Goal: Task Accomplishment & Management: Complete application form

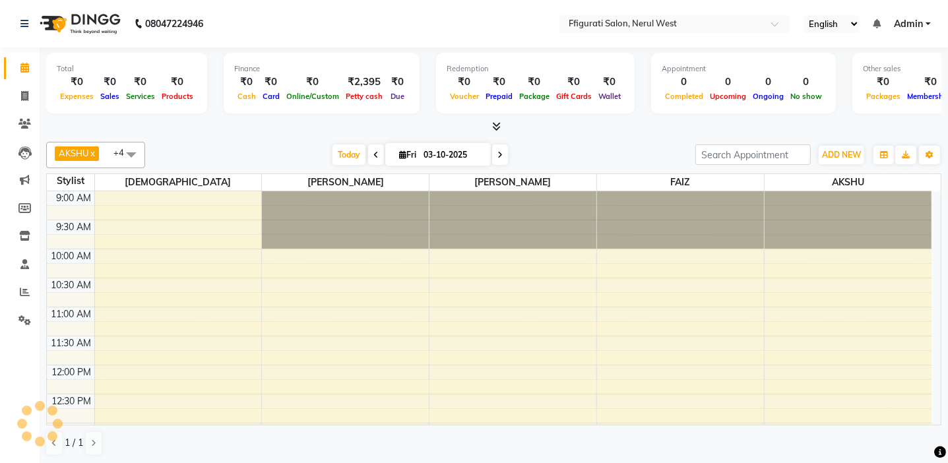
drag, startPoint x: 741, startPoint y: 224, endPoint x: 631, endPoint y: 364, distance: 178.0
click at [25, 96] on icon at bounding box center [24, 96] width 7 height 10
select select "service"
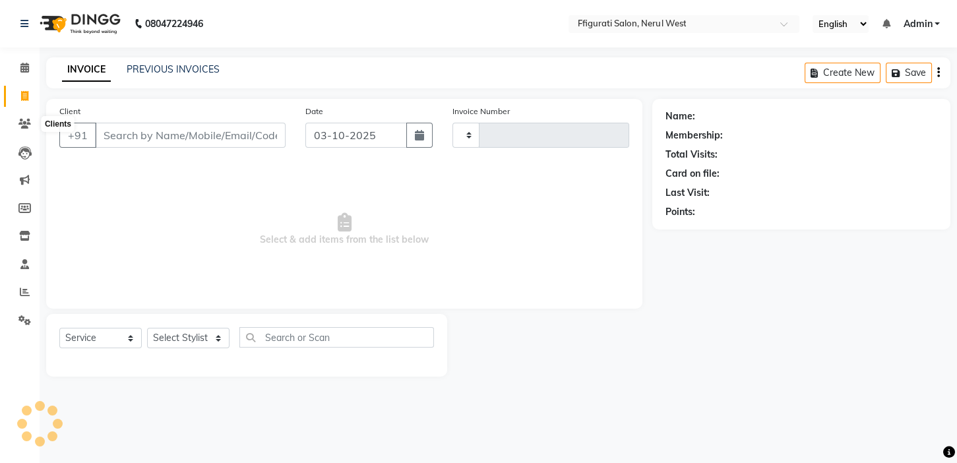
type input "1025"
select select "6023"
click at [131, 139] on input "Client" at bounding box center [190, 135] width 191 height 25
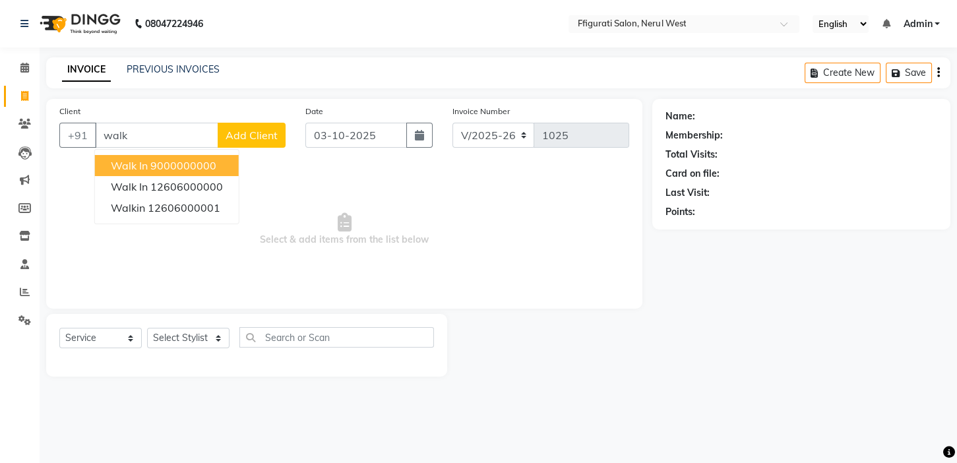
click at [187, 171] on ngb-highlight "9000000000" at bounding box center [183, 165] width 66 height 13
type input "9000000000"
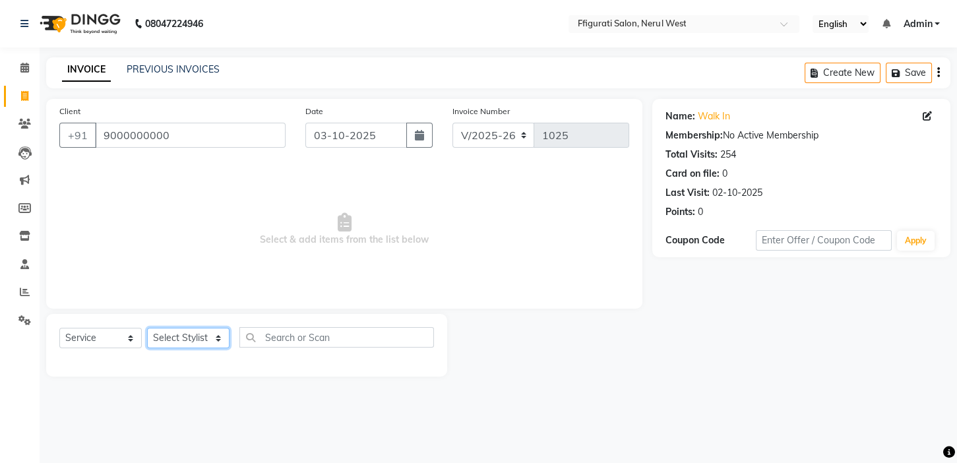
click at [188, 340] on select "Select Stylist [PERSON_NAME] [PERSON_NAME] [PERSON_NAME] Priyanka sana Suraiya …" at bounding box center [188, 338] width 82 height 20
select select "43115"
click at [147, 328] on select "Select Stylist [PERSON_NAME] [PERSON_NAME] [PERSON_NAME] Priyanka sana Suraiya …" at bounding box center [188, 338] width 82 height 20
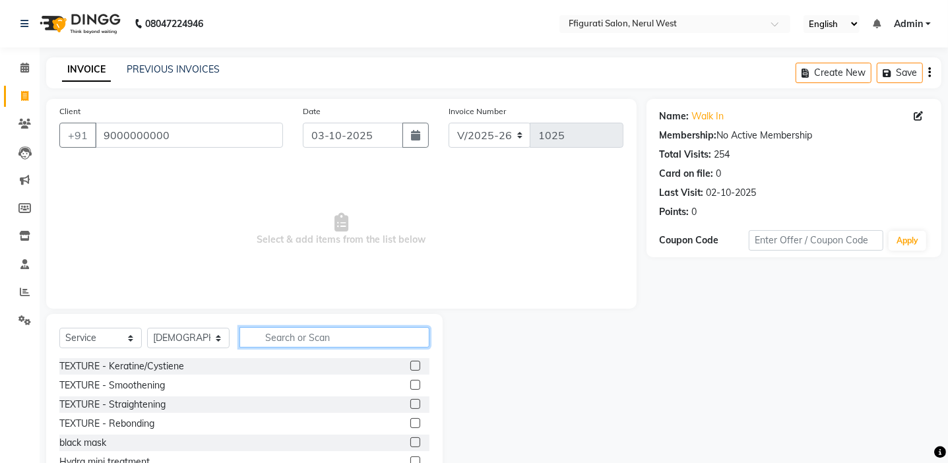
click at [275, 342] on input "text" at bounding box center [334, 337] width 190 height 20
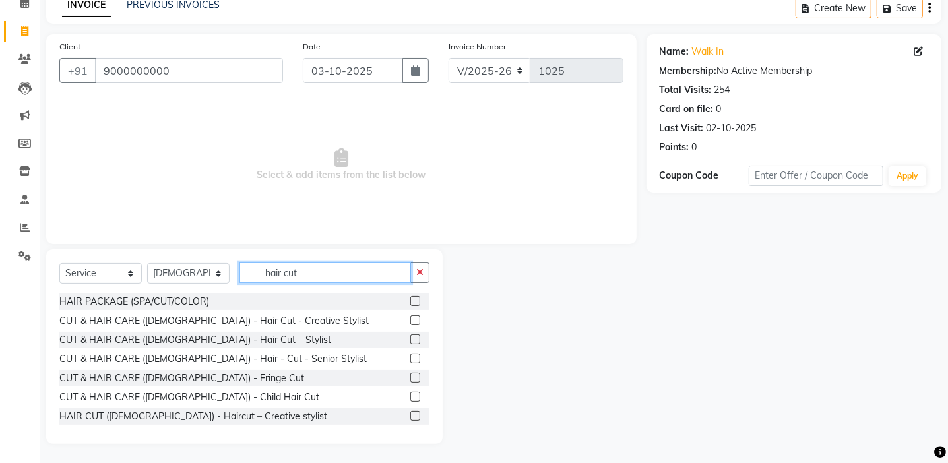
scroll to position [66, 0]
type input "hair cut"
click at [410, 318] on label at bounding box center [415, 320] width 10 height 10
click at [410, 318] on input "checkbox" at bounding box center [414, 320] width 9 height 9
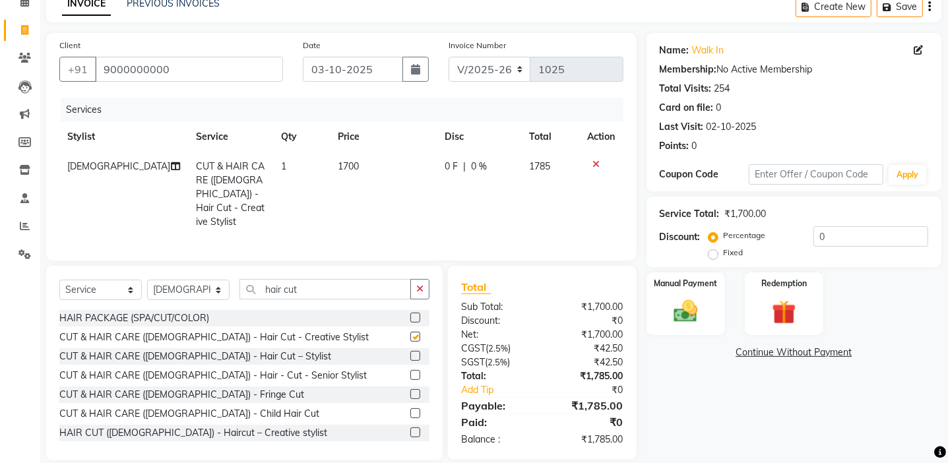
checkbox input "false"
click at [369, 178] on td "1700" at bounding box center [383, 194] width 107 height 85
select select "43115"
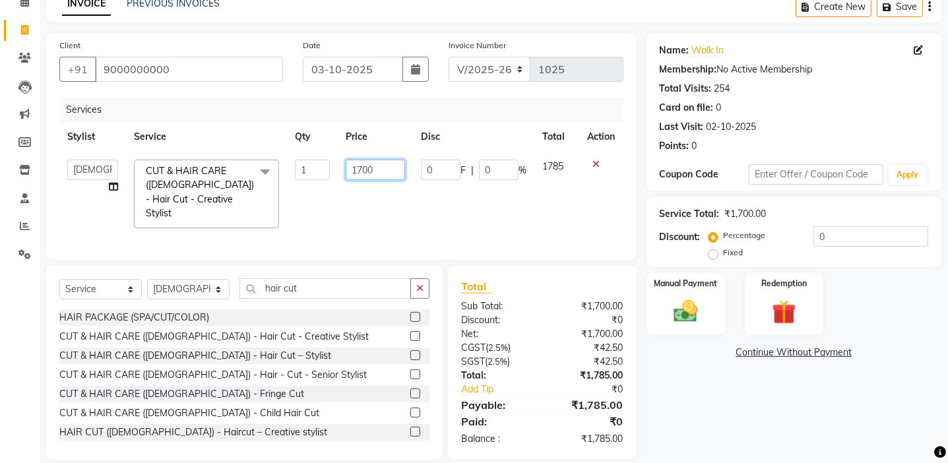
click at [385, 171] on input "1700" at bounding box center [375, 170] width 59 height 20
type input "1"
type input "1500"
click at [338, 282] on input "hair cut" at bounding box center [324, 288] width 171 height 20
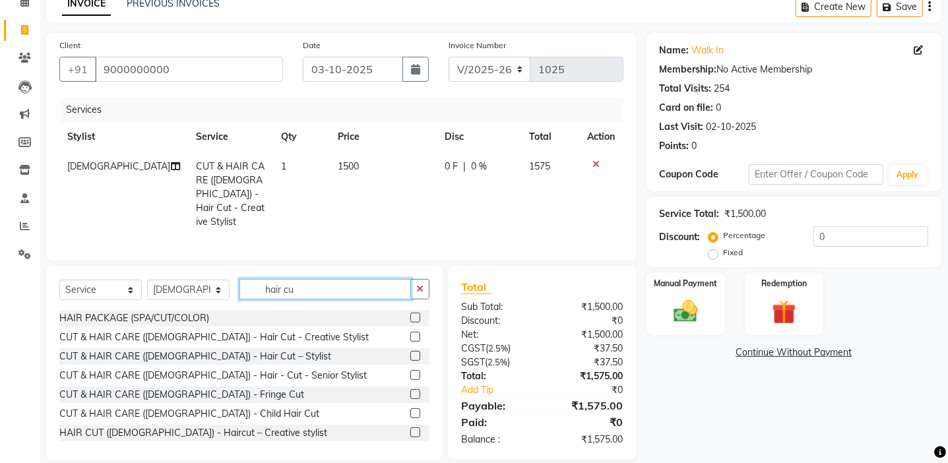
type input "hair cut"
click at [410, 427] on label at bounding box center [415, 432] width 10 height 10
click at [410, 429] on input "checkbox" at bounding box center [414, 433] width 9 height 9
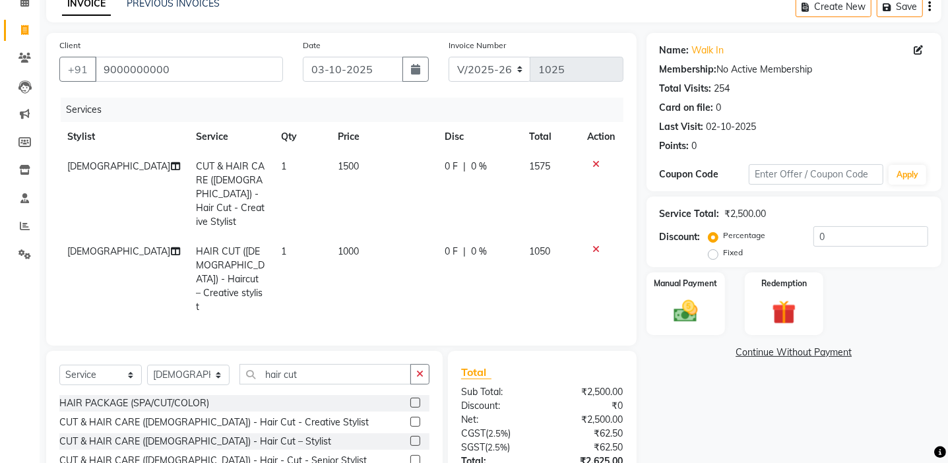
checkbox input "false"
click at [336, 364] on input "hair cut" at bounding box center [324, 374] width 171 height 20
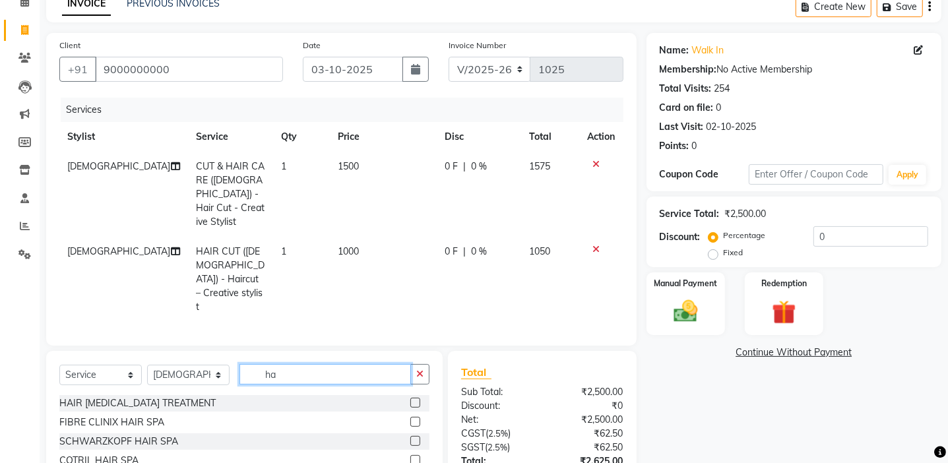
type input "h"
type input "beard"
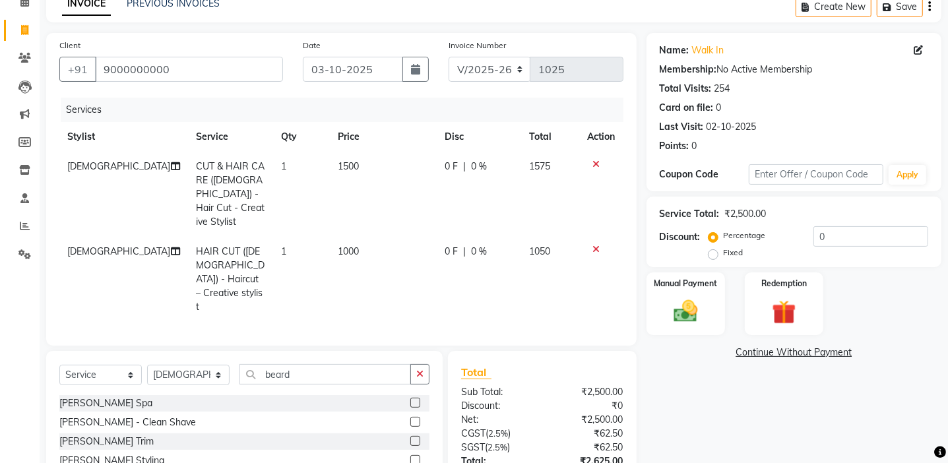
click at [416, 436] on label at bounding box center [415, 441] width 10 height 10
click at [416, 437] on input "checkbox" at bounding box center [414, 441] width 9 height 9
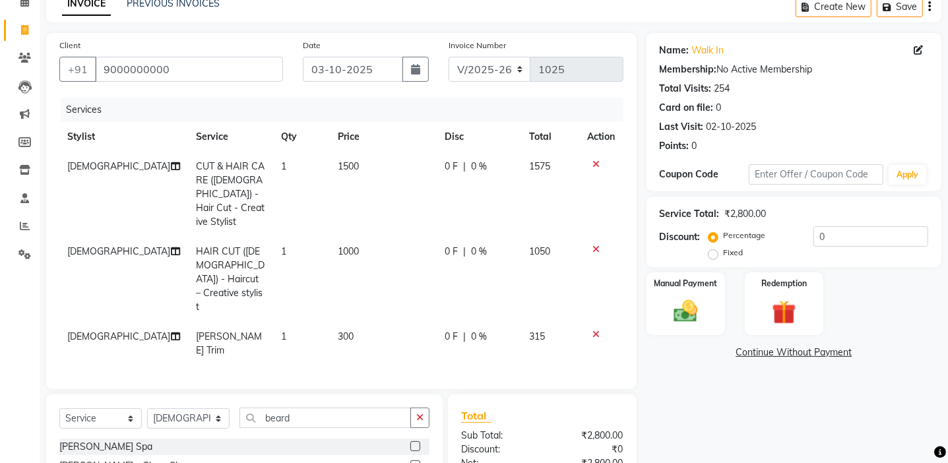
checkbox input "false"
click at [338, 330] on span "300" at bounding box center [346, 336] width 16 height 12
select select "43115"
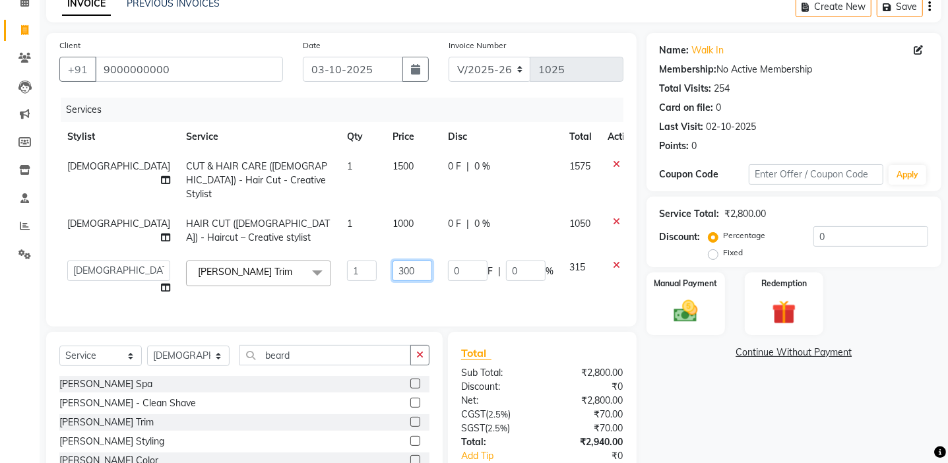
click at [398, 264] on input "300" at bounding box center [412, 271] width 40 height 20
type input "3"
type input "250"
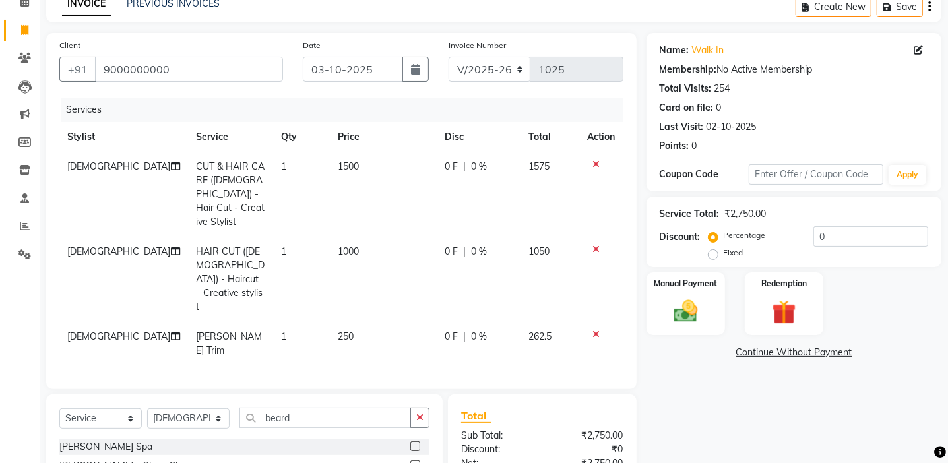
click at [75, 330] on span "[DEMOGRAPHIC_DATA]" at bounding box center [118, 336] width 103 height 12
select select "43115"
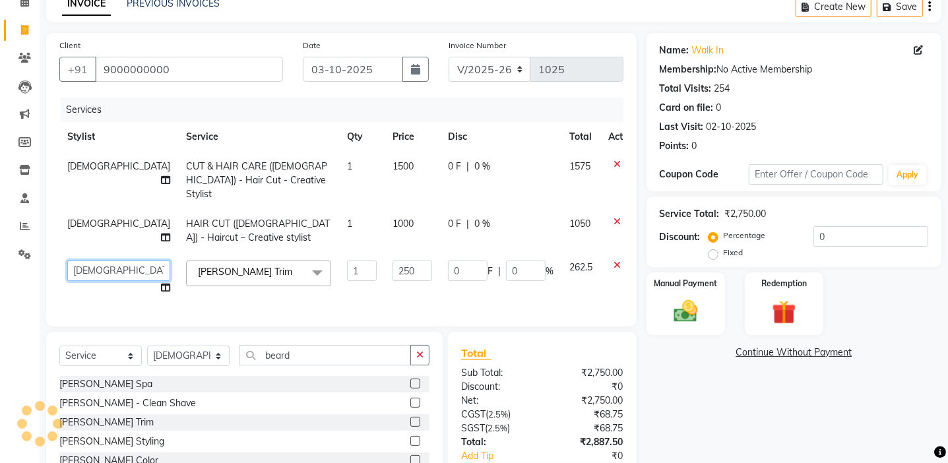
click at [92, 263] on select "[PERSON_NAME] [PERSON_NAME] [PERSON_NAME] Priyanka sana Suraiya Tabbasum" at bounding box center [118, 271] width 103 height 20
select select "59371"
click at [86, 218] on span "[DEMOGRAPHIC_DATA]" at bounding box center [118, 224] width 103 height 12
select select "43115"
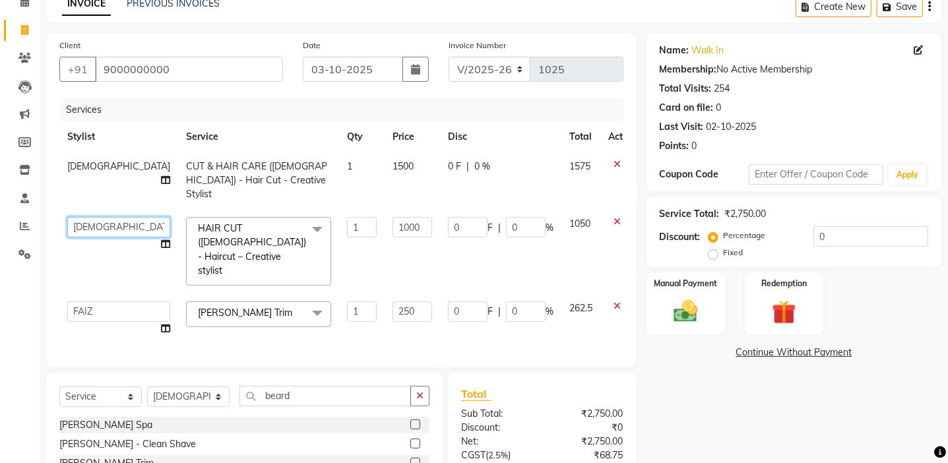
click at [89, 217] on select "[PERSON_NAME] [PERSON_NAME] [PERSON_NAME] Priyanka sana Suraiya Tabbasum" at bounding box center [118, 227] width 103 height 20
select select "43233"
click at [347, 220] on input "1" at bounding box center [362, 227] width 30 height 20
type input "2"
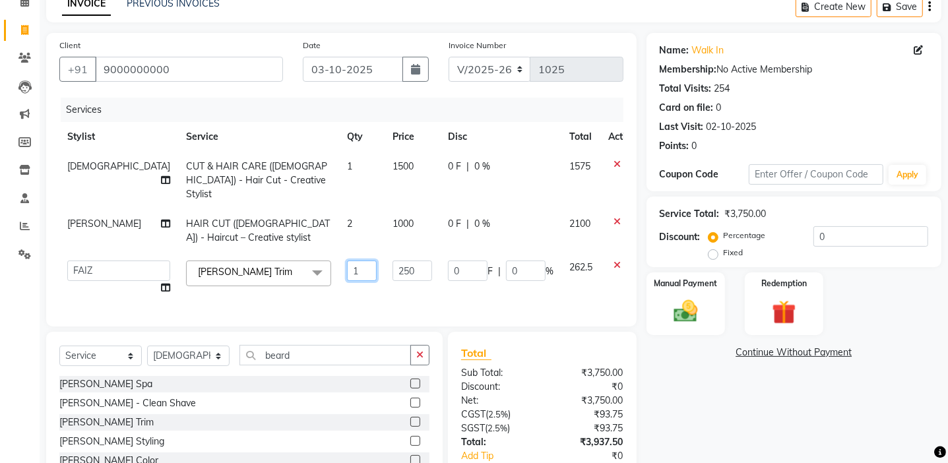
click at [339, 279] on td "1" at bounding box center [362, 278] width 46 height 50
type input "2"
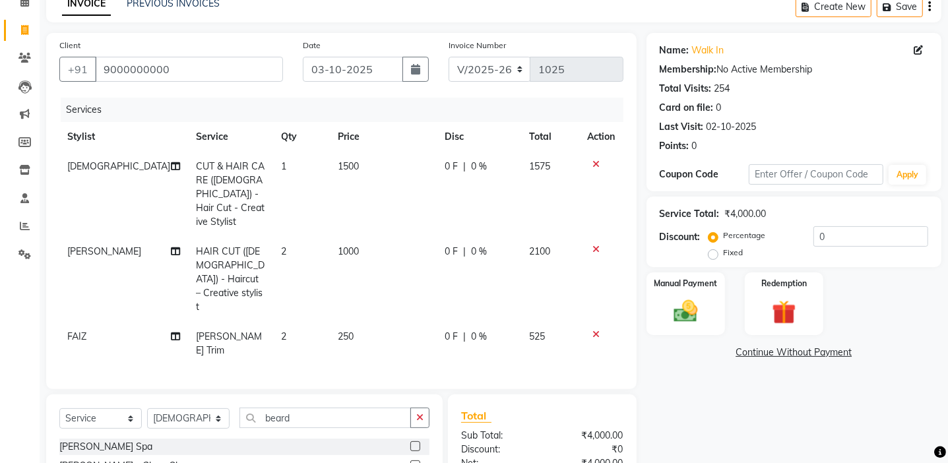
click at [838, 438] on div "Name: Walk In Membership: No Active Membership Total Visits: 254 Card on file: …" at bounding box center [798, 310] width 305 height 555
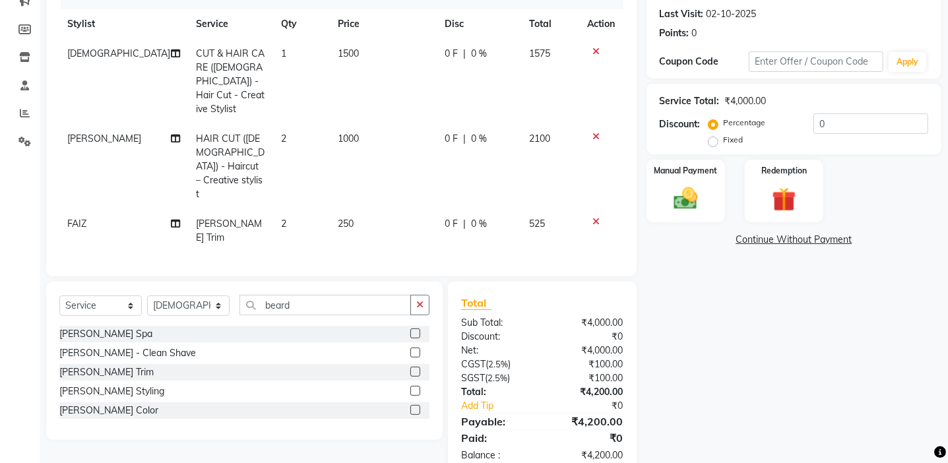
click at [724, 138] on label "Fixed" at bounding box center [734, 140] width 20 height 12
click at [714, 138] on input "Fixed" at bounding box center [715, 139] width 9 height 9
radio input "true"
click at [831, 127] on input "0" at bounding box center [870, 123] width 115 height 20
type input "200"
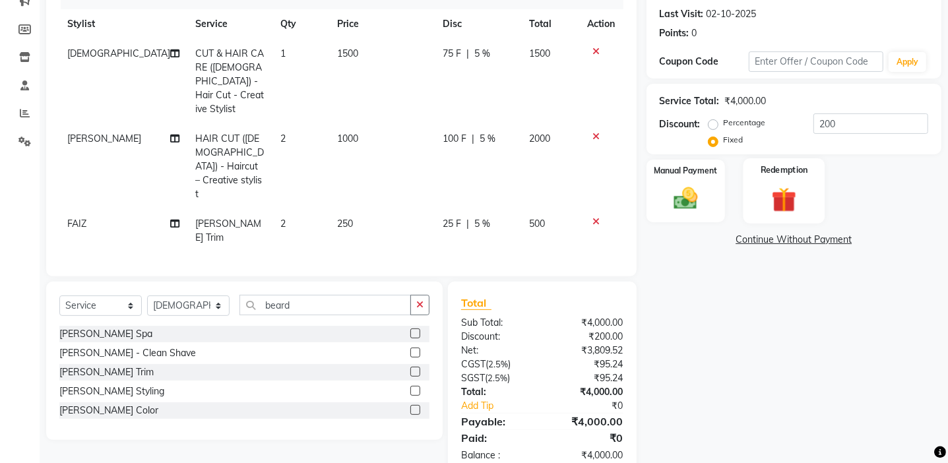
click at [784, 198] on img at bounding box center [784, 199] width 41 height 31
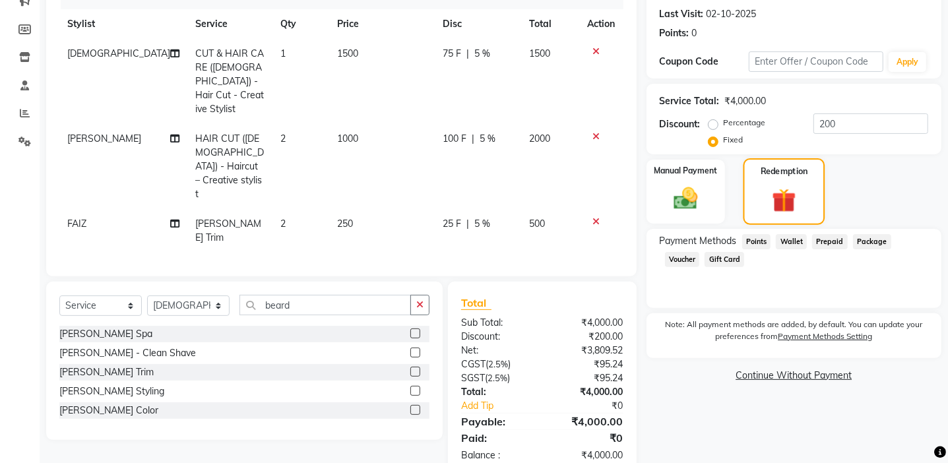
click at [784, 198] on img at bounding box center [783, 200] width 39 height 30
click at [671, 189] on img at bounding box center [685, 198] width 41 height 29
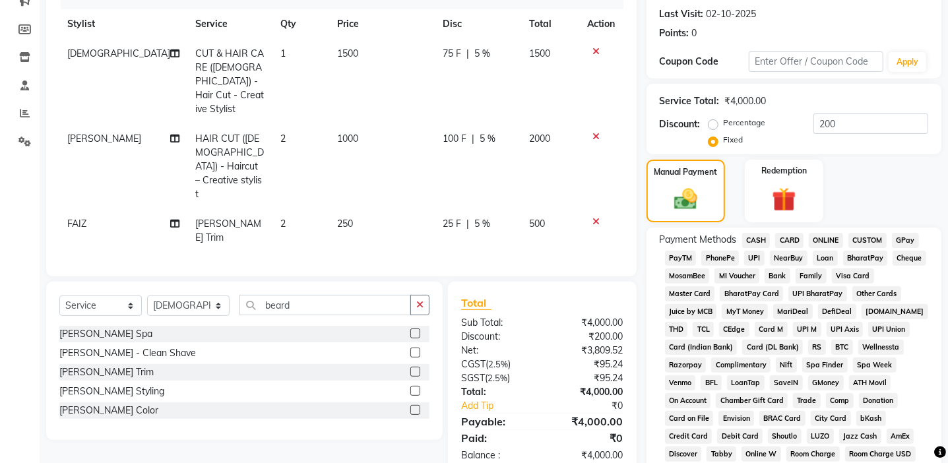
click at [906, 239] on span "GPay" at bounding box center [905, 240] width 27 height 15
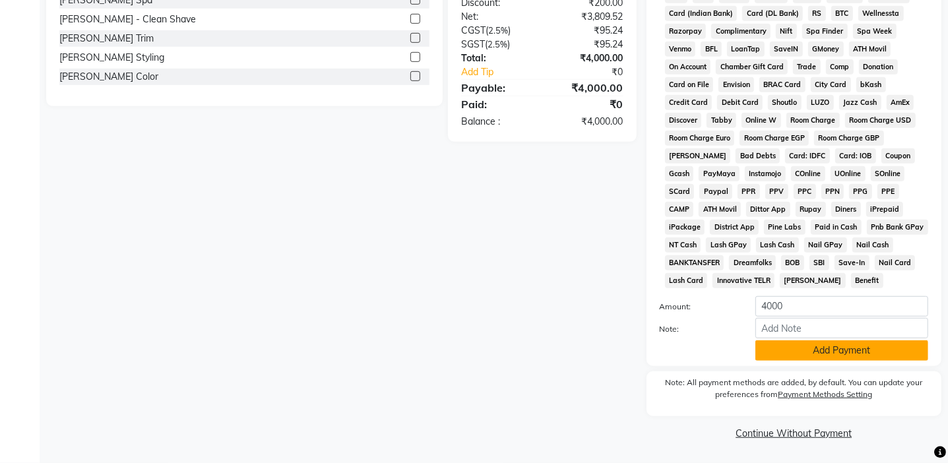
click at [789, 342] on button "Add Payment" at bounding box center [841, 350] width 173 height 20
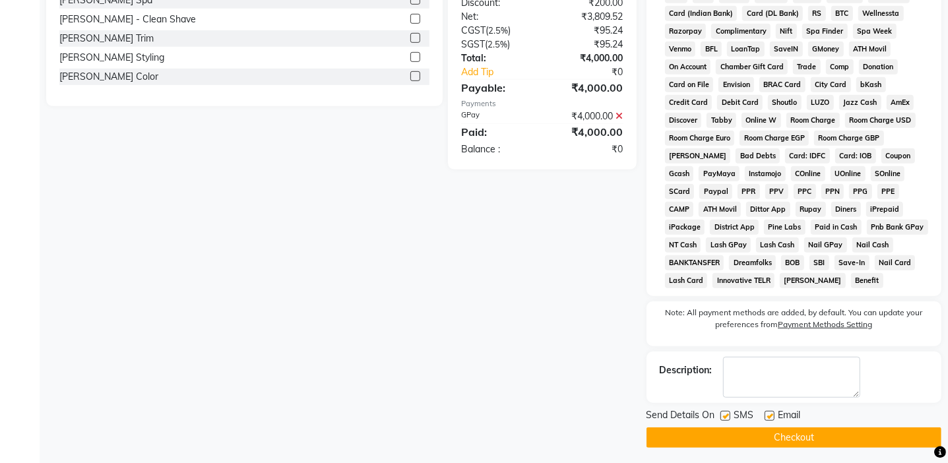
scroll to position [516, 0]
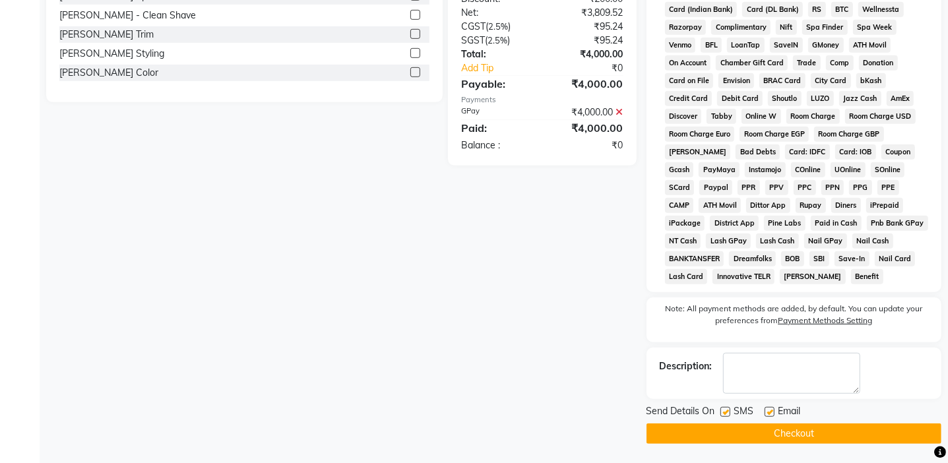
click at [723, 409] on label at bounding box center [725, 412] width 10 height 10
click at [723, 409] on input "checkbox" at bounding box center [724, 412] width 9 height 9
checkbox input "false"
click at [770, 411] on label at bounding box center [769, 412] width 10 height 10
click at [770, 411] on input "checkbox" at bounding box center [768, 412] width 9 height 9
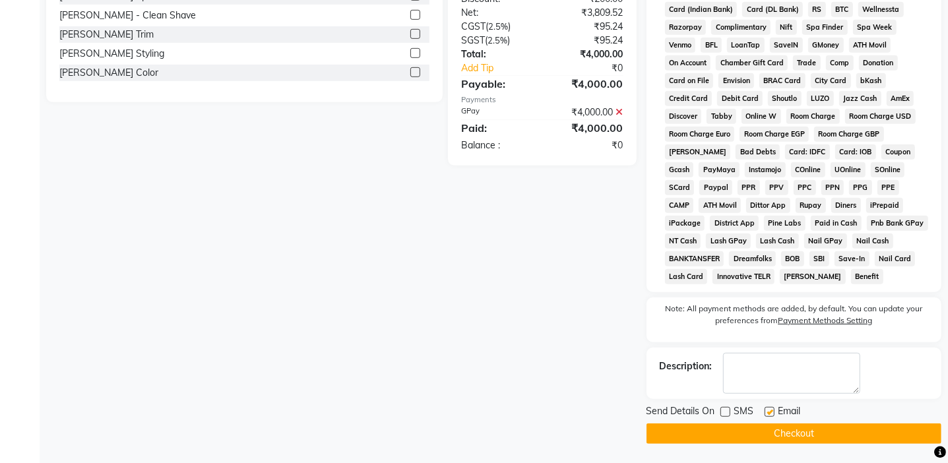
checkbox input "false"
click at [755, 427] on button "Checkout" at bounding box center [793, 433] width 295 height 20
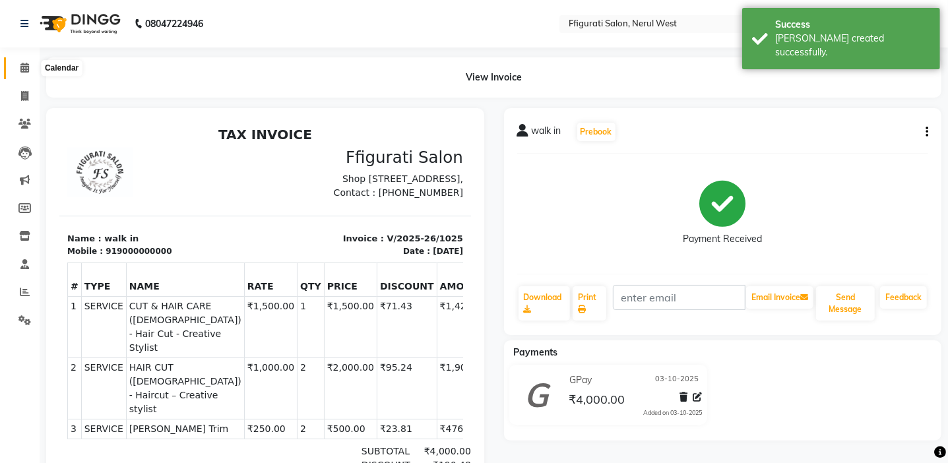
click at [23, 69] on icon at bounding box center [24, 68] width 9 height 10
